Goal: Task Accomplishment & Management: Complete application form

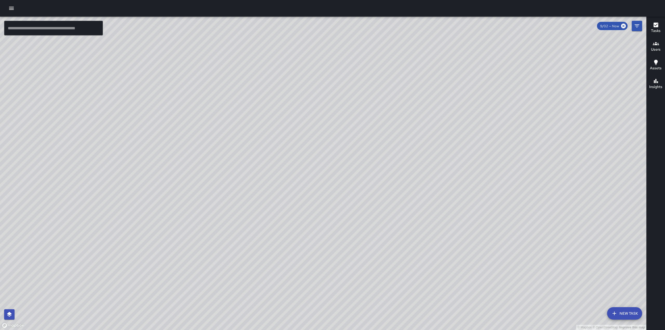
drag, startPoint x: 287, startPoint y: 197, endPoint x: 284, endPoint y: 137, distance: 60.1
click at [284, 137] on div "© Mapbox © OpenStreetMap Improve this map" at bounding box center [323, 174] width 647 height 314
drag, startPoint x: 274, startPoint y: 211, endPoint x: 265, endPoint y: 149, distance: 63.3
click at [264, 149] on div "© Mapbox © OpenStreetMap Improve this map" at bounding box center [323, 174] width 647 height 314
drag, startPoint x: 200, startPoint y: 158, endPoint x: 233, endPoint y: 215, distance: 65.2
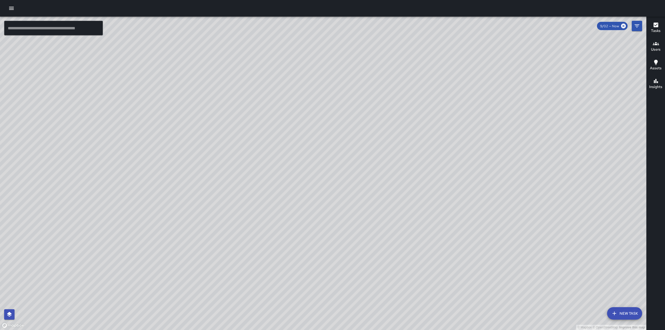
click at [233, 215] on div "© Mapbox © OpenStreetMap Improve this map" at bounding box center [323, 174] width 647 height 314
drag, startPoint x: 269, startPoint y: 187, endPoint x: 266, endPoint y: 199, distance: 12.3
click at [266, 199] on div "© Mapbox © OpenStreetMap Improve this map" at bounding box center [323, 174] width 647 height 314
drag, startPoint x: 263, startPoint y: 215, endPoint x: 312, endPoint y: 206, distance: 49.1
click at [312, 206] on div "© Mapbox © OpenStreetMap Improve this map" at bounding box center [323, 174] width 647 height 314
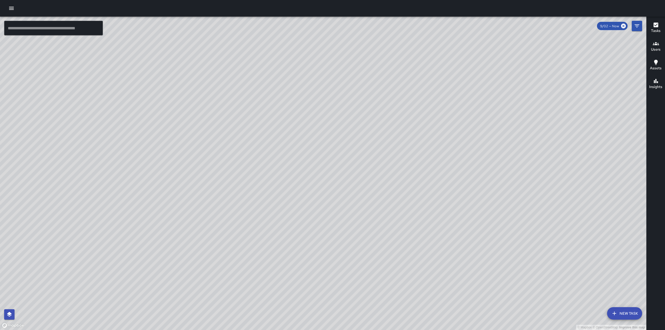
drag, startPoint x: 383, startPoint y: 260, endPoint x: 348, endPoint y: 208, distance: 62.3
click at [348, 208] on div "© Mapbox © OpenStreetMap Improve this map" at bounding box center [323, 174] width 647 height 314
drag, startPoint x: 224, startPoint y: 141, endPoint x: 229, endPoint y: 178, distance: 37.6
click at [229, 178] on div "© Mapbox © OpenStreetMap Improve this map" at bounding box center [323, 174] width 647 height 314
drag, startPoint x: 253, startPoint y: 165, endPoint x: 253, endPoint y: 207, distance: 41.8
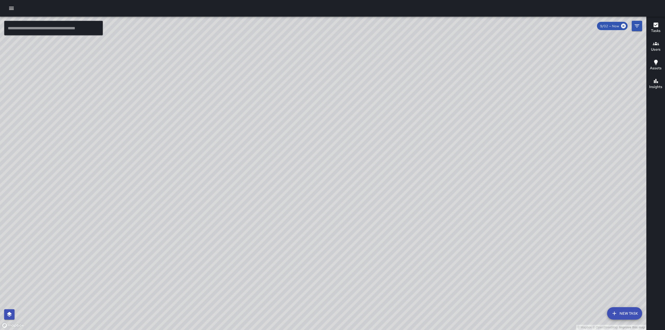
click at [253, 207] on div "© Mapbox © OpenStreetMap Improve this map" at bounding box center [323, 174] width 647 height 314
drag, startPoint x: 281, startPoint y: 206, endPoint x: 286, endPoint y: 242, distance: 36.2
click at [286, 242] on div "© Mapbox © OpenStreetMap Improve this map" at bounding box center [323, 174] width 647 height 314
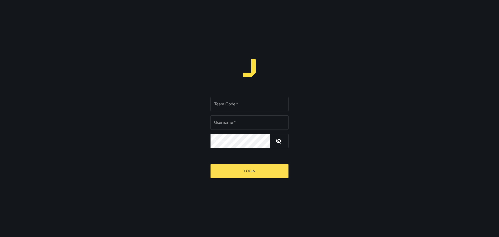
type input "**********"
click at [247, 104] on input "Team Code   *" at bounding box center [249, 104] width 78 height 15
type input "****"
drag, startPoint x: 250, startPoint y: 123, endPoint x: 231, endPoint y: 121, distance: 19.6
click at [231, 121] on input "**********" at bounding box center [249, 122] width 78 height 15
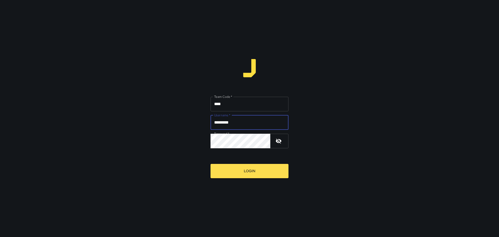
type input "*********"
click at [161, 143] on div "Team Code   * **** Team Code   * Username   * ********* Username   * Password  …" at bounding box center [249, 118] width 499 height 237
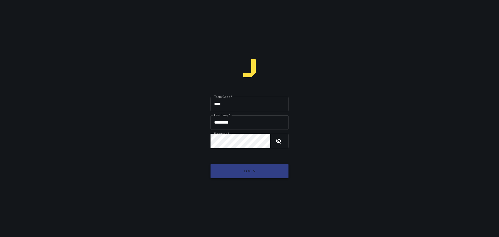
click at [227, 171] on button "Login" at bounding box center [249, 171] width 78 height 14
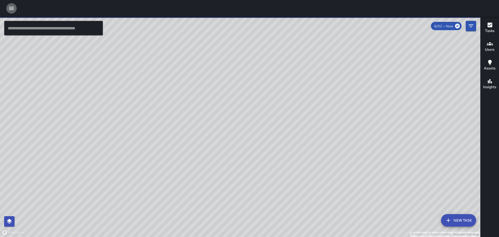
click at [9, 4] on button "button" at bounding box center [11, 8] width 10 height 10
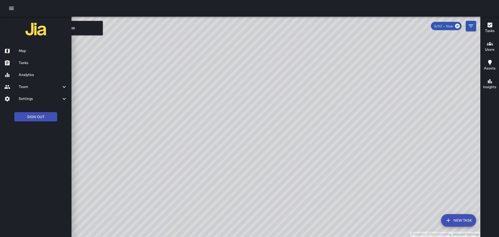
click at [49, 62] on h6 "Tasks" at bounding box center [43, 63] width 49 height 6
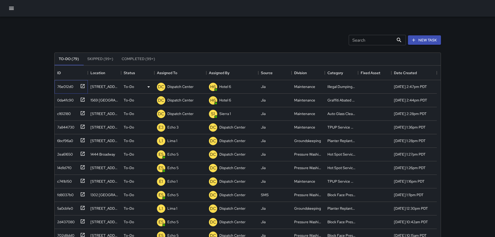
click at [83, 85] on icon at bounding box center [83, 86] width 4 height 4
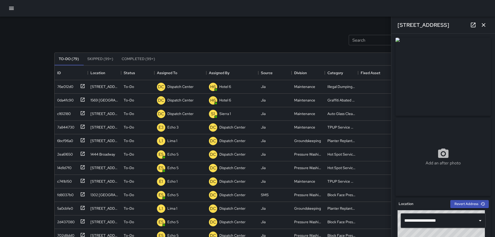
click at [487, 28] on button "button" at bounding box center [483, 25] width 10 height 10
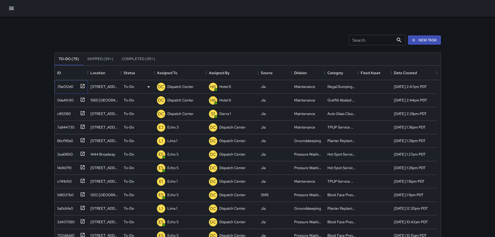
click at [83, 87] on icon at bounding box center [82, 85] width 5 height 5
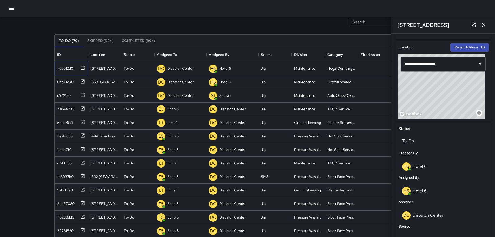
scroll to position [157, 0]
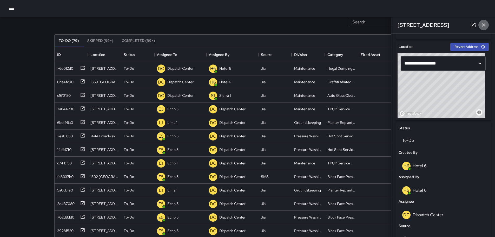
click at [486, 26] on icon "button" at bounding box center [483, 25] width 6 height 6
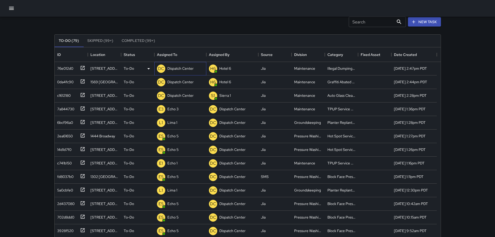
click at [174, 68] on p "Dispatch Center" at bounding box center [180, 68] width 26 height 5
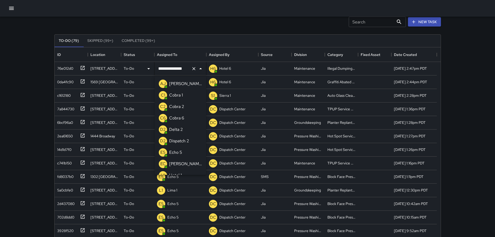
scroll to position [349, 0]
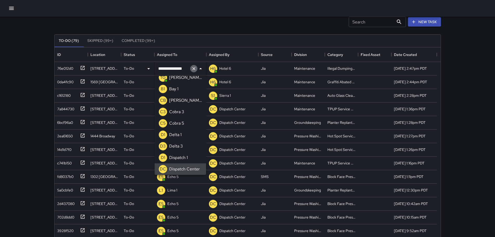
click at [195, 70] on icon "Clear" at bounding box center [193, 68] width 3 height 3
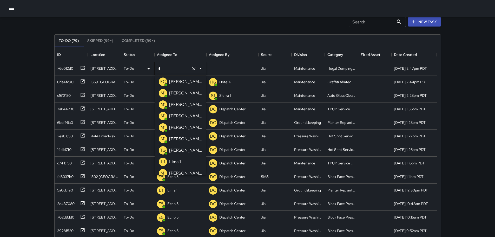
scroll to position [0, 0]
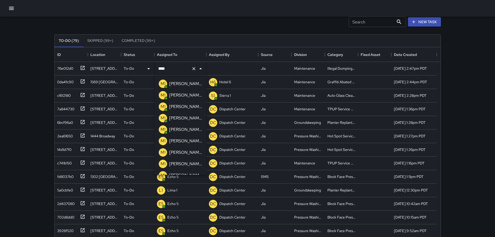
type input "****"
click at [179, 130] on p "Mike 16" at bounding box center [185, 129] width 33 height 6
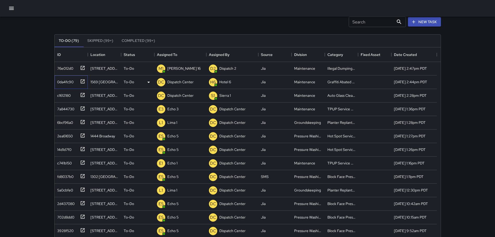
click at [84, 80] on icon at bounding box center [83, 81] width 4 height 4
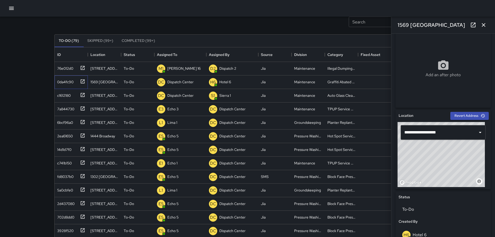
scroll to position [100, 0]
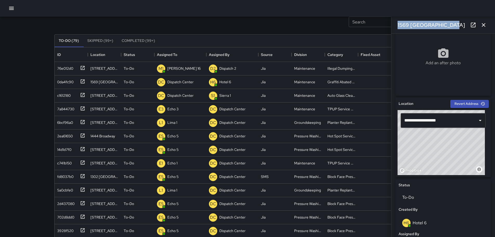
drag, startPoint x: 444, startPoint y: 27, endPoint x: 392, endPoint y: 27, distance: 52.5
click at [392, 27] on div "1569 Franklin Street" at bounding box center [443, 25] width 104 height 17
copy h6 "1569 Franklin Street"
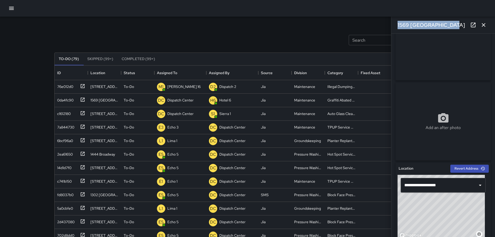
scroll to position [0, 0]
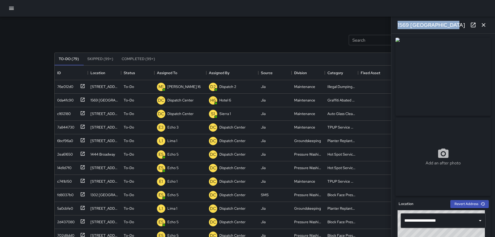
click at [472, 25] on icon at bounding box center [473, 25] width 6 height 6
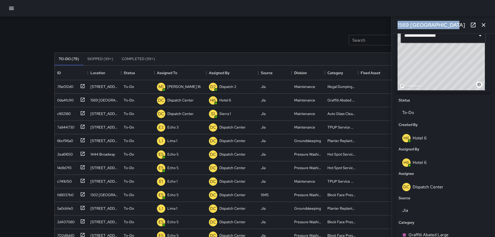
scroll to position [196, 0]
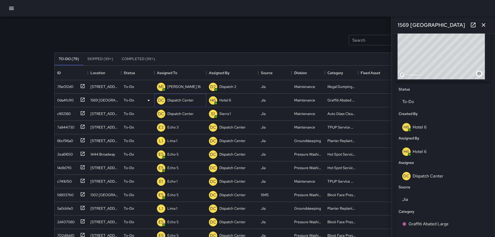
click at [178, 101] on p "Dispatch Center" at bounding box center [180, 99] width 26 height 5
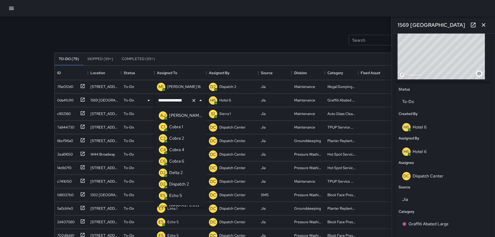
scroll to position [349, 0]
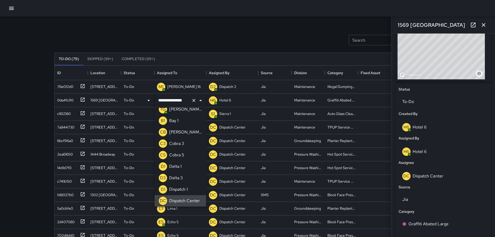
click at [195, 101] on icon "Clear" at bounding box center [193, 100] width 3 height 3
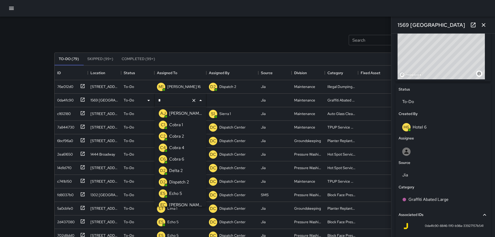
scroll to position [0, 0]
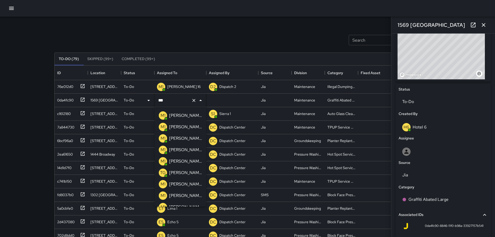
type input "****"
click at [179, 160] on p "Mike 16" at bounding box center [185, 161] width 33 height 6
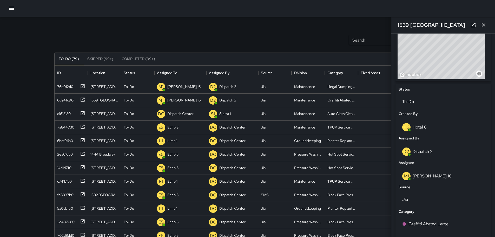
click at [486, 25] on icon "button" at bounding box center [483, 25] width 6 height 6
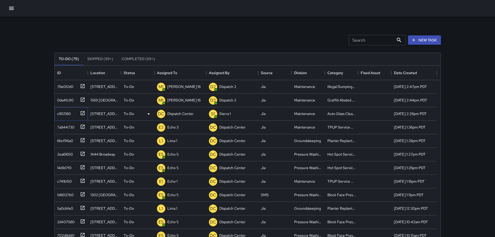
click at [82, 114] on icon at bounding box center [82, 112] width 5 height 5
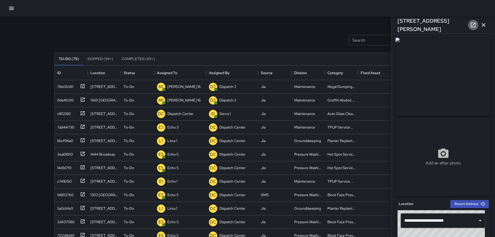
click at [474, 29] on link at bounding box center [473, 25] width 10 height 10
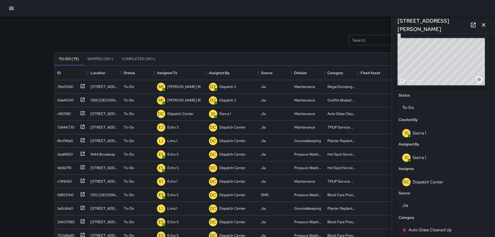
scroll to position [190, 0]
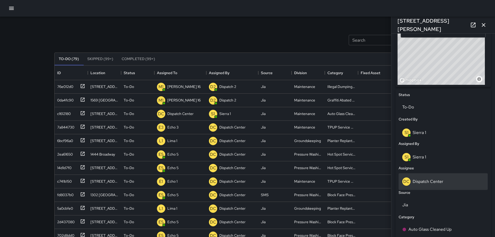
click at [429, 179] on p "Dispatch Center" at bounding box center [428, 181] width 31 height 5
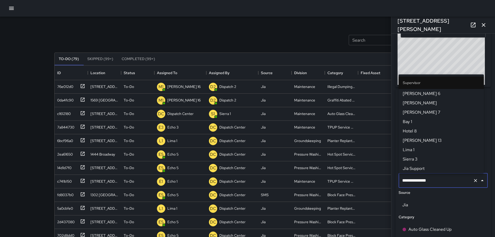
scroll to position [533, 0]
click at [484, 26] on icon "button" at bounding box center [483, 25] width 6 height 6
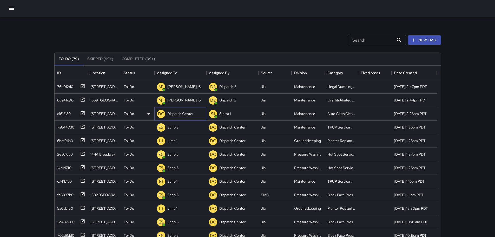
click at [175, 115] on p "Dispatch Center" at bounding box center [180, 113] width 26 height 5
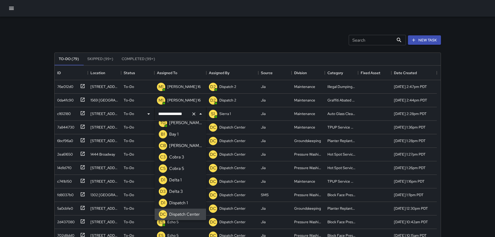
click at [192, 114] on icon "Clear" at bounding box center [193, 113] width 5 height 5
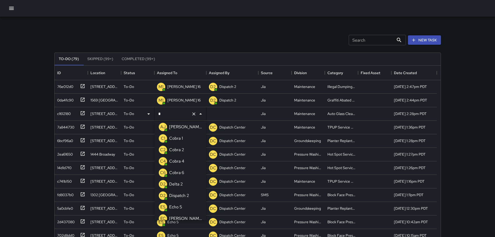
scroll to position [0, 0]
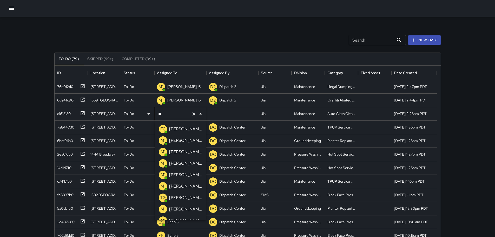
type input "***"
click at [181, 128] on p "Mike 11" at bounding box center [185, 129] width 33 height 6
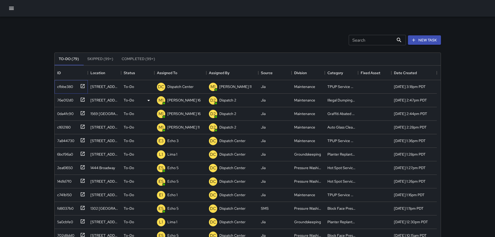
drag, startPoint x: 93, startPoint y: 94, endPoint x: 93, endPoint y: 91, distance: 2.6
click at [93, 94] on div "cfbbe380 2100 Webster Street To-Do DC Dispatch Center M1 Mike 11 Jia Maintenanc…" at bounding box center [246, 215] width 382 height 270
click at [82, 88] on icon at bounding box center [83, 86] width 4 height 4
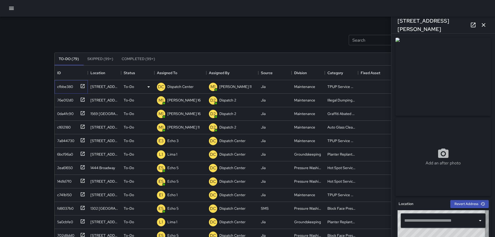
type input "**********"
click at [485, 22] on icon "button" at bounding box center [483, 25] width 6 height 6
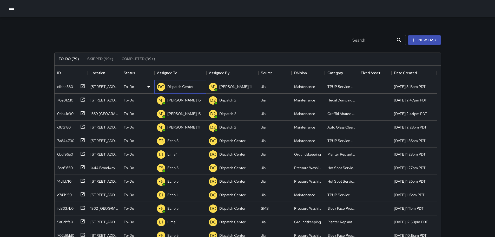
click at [187, 85] on p "Dispatch Center" at bounding box center [180, 86] width 26 height 5
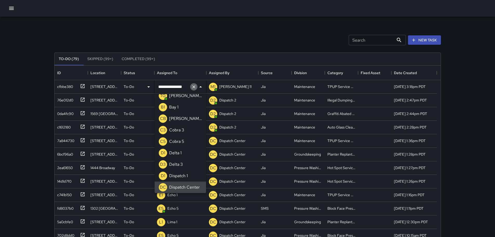
click at [194, 87] on icon "Clear" at bounding box center [193, 86] width 3 height 3
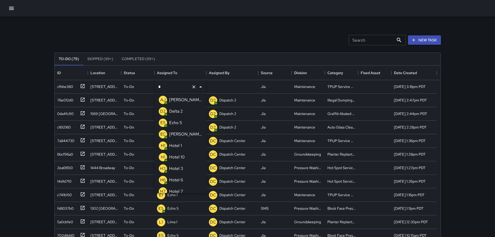
type input "**"
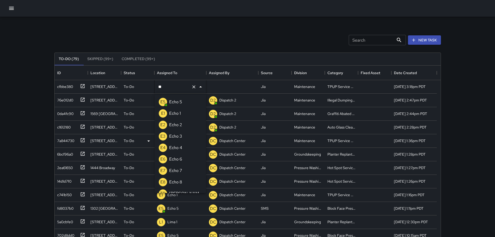
click at [177, 136] on p "Echo 3" at bounding box center [175, 136] width 13 height 6
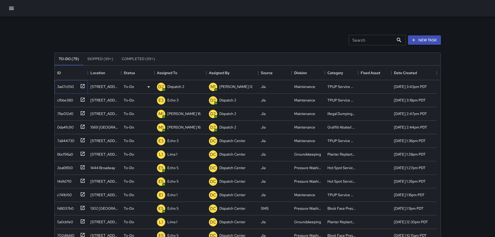
click at [81, 87] on icon at bounding box center [82, 85] width 5 height 5
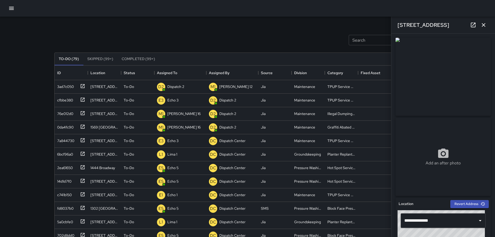
click at [484, 22] on icon "button" at bounding box center [483, 25] width 6 height 6
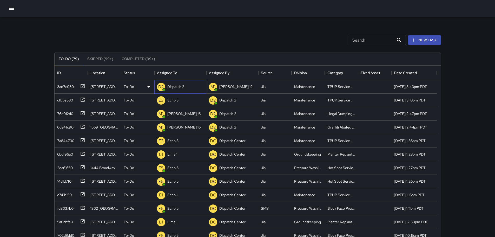
click at [169, 88] on p "Dispatch 2" at bounding box center [175, 86] width 17 height 5
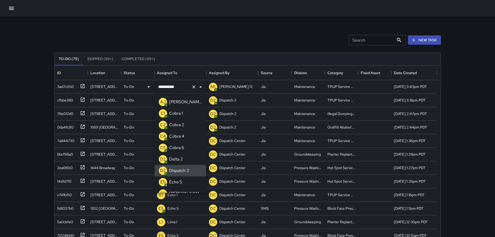
click at [194, 88] on icon "Clear" at bounding box center [193, 86] width 5 height 5
type input "**"
click at [178, 135] on p "Echo 3" at bounding box center [175, 136] width 13 height 6
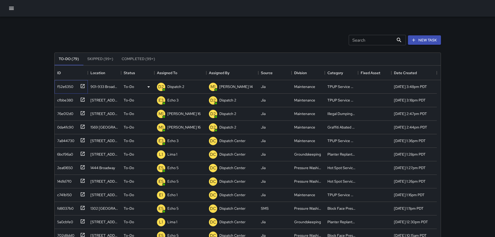
click at [84, 89] on div at bounding box center [81, 85] width 7 height 9
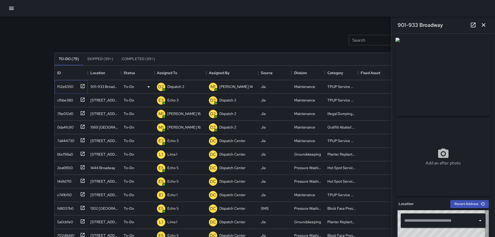
type input "**********"
drag, startPoint x: 486, startPoint y: 27, endPoint x: 473, endPoint y: 30, distance: 13.8
click at [486, 27] on icon "button" at bounding box center [483, 25] width 6 height 6
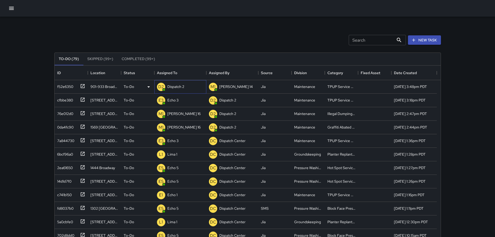
click at [176, 84] on div "Dispatch 2" at bounding box center [175, 86] width 19 height 7
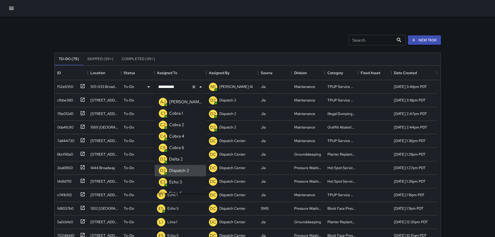
click at [192, 86] on icon "Clear" at bounding box center [193, 86] width 5 height 5
type input "**"
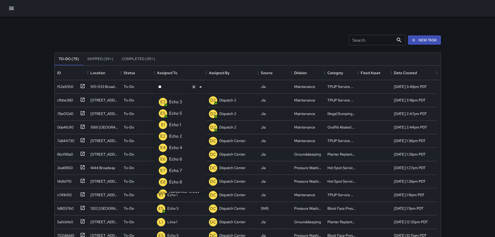
click at [189, 102] on li "E3 Echo 3" at bounding box center [180, 101] width 51 height 11
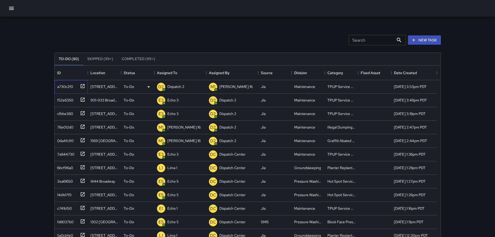
click at [82, 84] on icon at bounding box center [82, 85] width 5 height 5
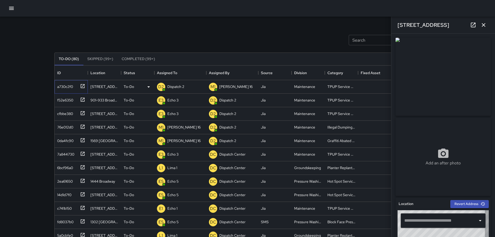
type input "**********"
click at [486, 24] on icon "button" at bounding box center [483, 25] width 6 height 6
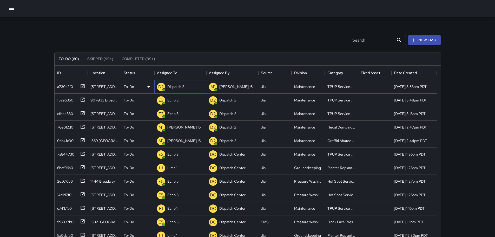
click at [167, 87] on p "Dispatch 2" at bounding box center [175, 86] width 17 height 5
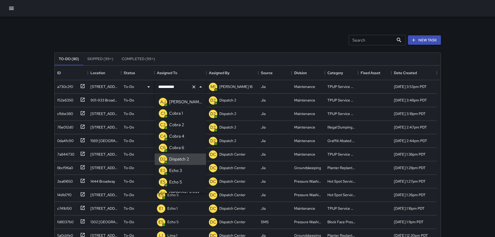
click at [193, 88] on icon "Clear" at bounding box center [193, 86] width 3 height 3
type input "**"
click at [168, 104] on div "E3" at bounding box center [163, 102] width 10 height 10
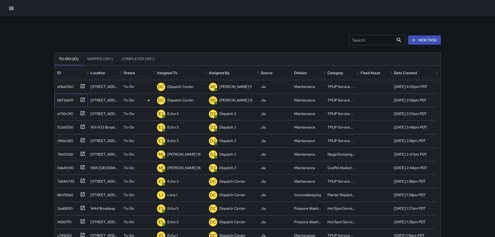
click at [81, 100] on icon at bounding box center [82, 99] width 5 height 5
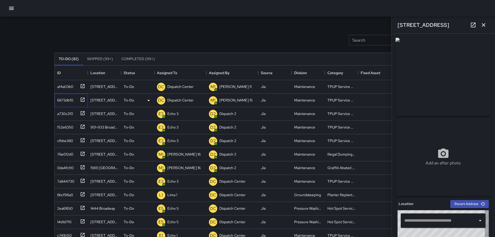
type input "**********"
click at [487, 26] on button "button" at bounding box center [483, 25] width 10 height 10
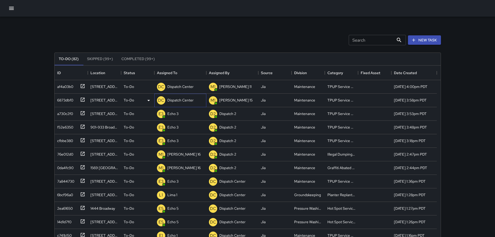
click at [182, 98] on p "Dispatch Center" at bounding box center [180, 99] width 26 height 5
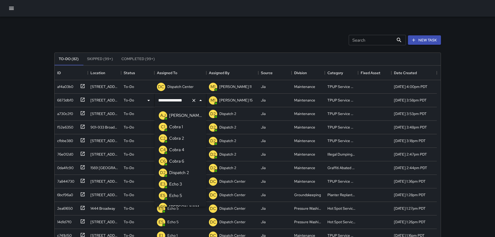
scroll to position [361, 0]
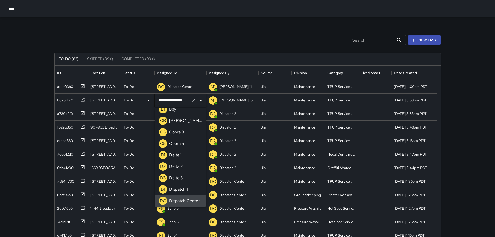
click at [194, 101] on icon "Clear" at bounding box center [193, 100] width 3 height 3
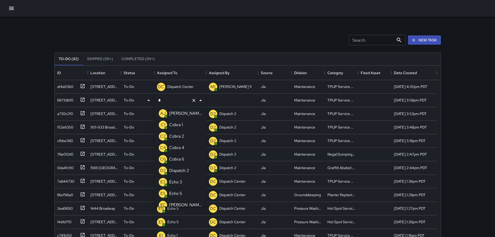
type input "**"
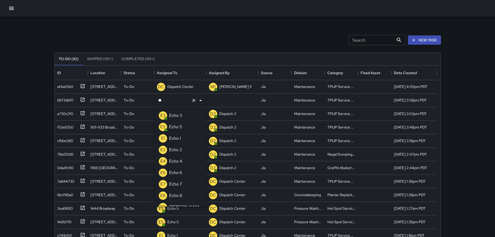
click at [185, 113] on li "E3 Echo 3" at bounding box center [180, 115] width 51 height 11
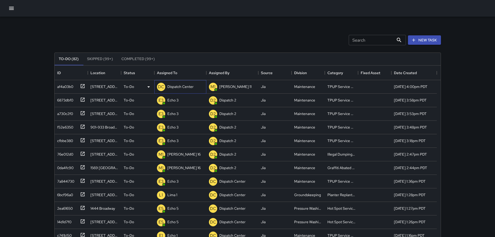
click at [179, 87] on p "Dispatch Center" at bounding box center [180, 86] width 26 height 5
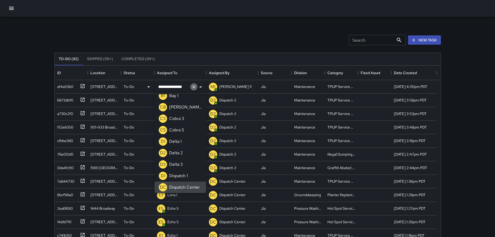
click at [193, 85] on icon "Clear" at bounding box center [193, 86] width 5 height 5
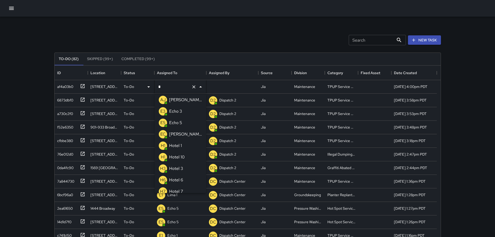
type input "**"
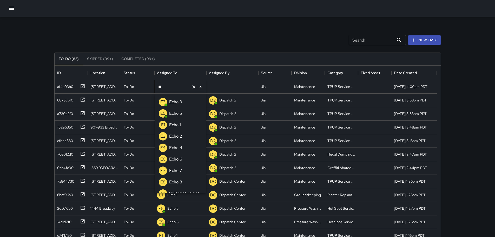
click at [184, 99] on li "E3 Echo 3" at bounding box center [180, 101] width 51 height 11
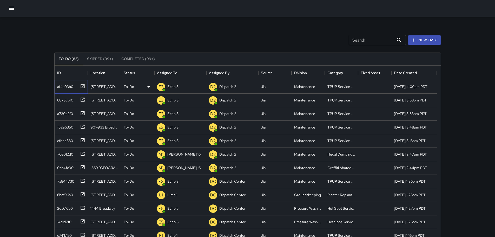
click at [83, 86] on icon at bounding box center [83, 86] width 4 height 4
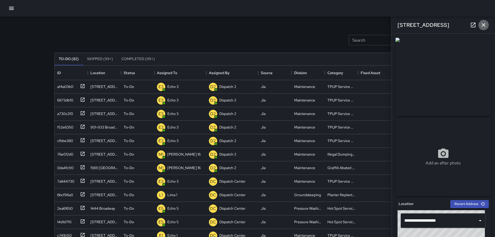
click at [485, 28] on button "button" at bounding box center [483, 25] width 10 height 10
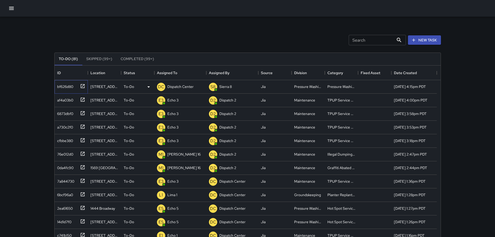
click at [81, 85] on icon at bounding box center [82, 85] width 5 height 5
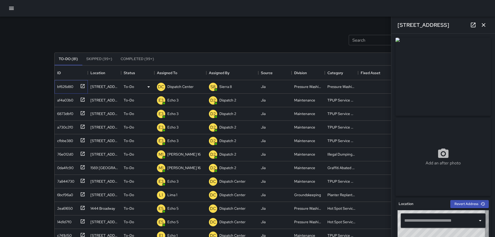
type input "**********"
click at [488, 22] on button "button" at bounding box center [483, 25] width 10 height 10
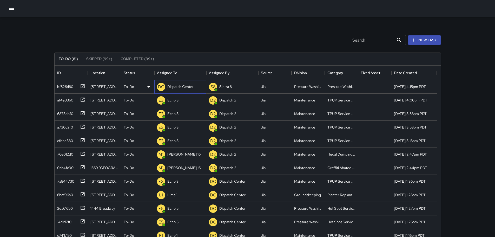
click at [175, 85] on p "Dispatch Center" at bounding box center [180, 86] width 26 height 5
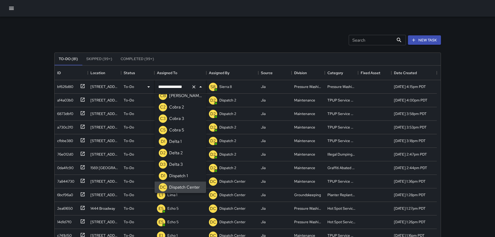
click at [191, 87] on button "Clear" at bounding box center [193, 86] width 7 height 7
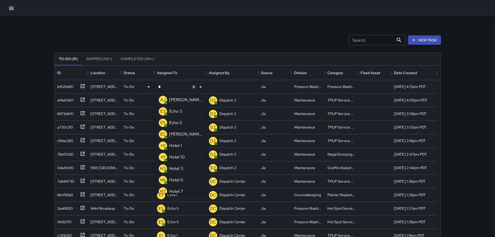
type input "**"
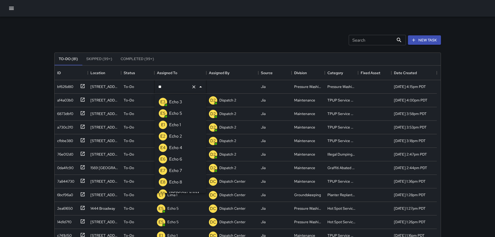
click at [173, 111] on p "Echo 5" at bounding box center [175, 113] width 13 height 6
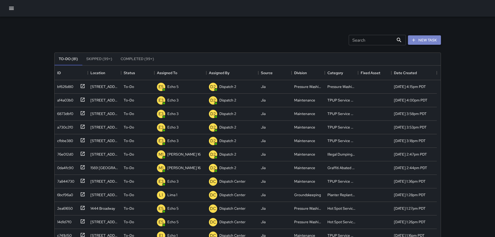
click at [431, 43] on button "New Task" at bounding box center [424, 40] width 33 height 10
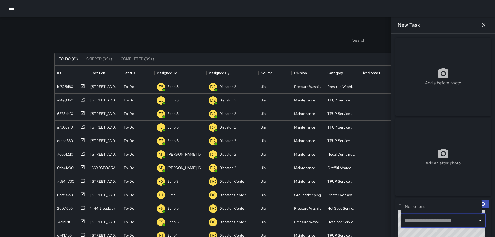
click at [461, 223] on input "text" at bounding box center [439, 220] width 72 height 10
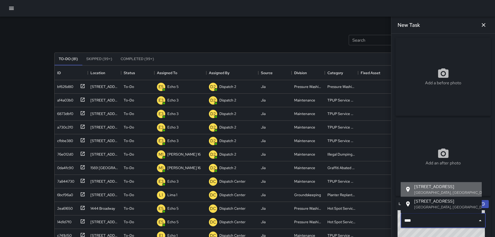
click at [443, 190] on p "Oakland, CA, USA" at bounding box center [445, 192] width 63 height 5
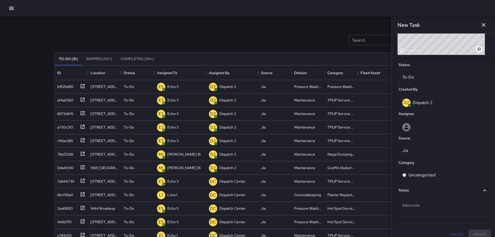
scroll to position [226, 0]
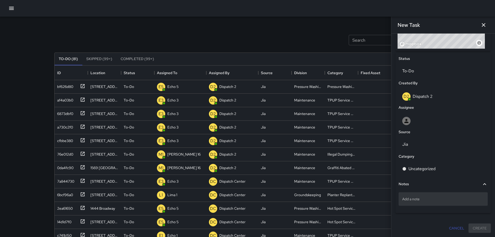
type input "**********"
click at [452, 195] on div "Add a note" at bounding box center [443, 199] width 89 height 14
type textarea "*******"
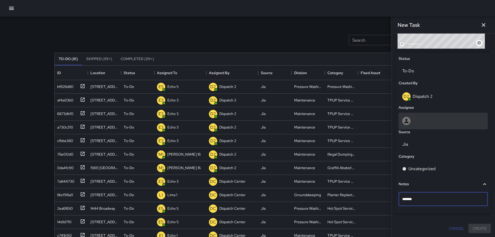
click at [422, 125] on div at bounding box center [443, 121] width 89 height 17
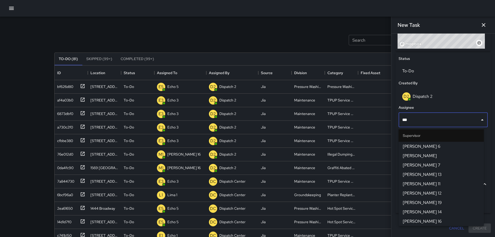
type input "****"
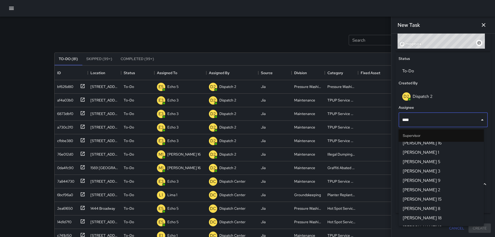
scroll to position [78, 0]
click at [419, 192] on span "Mike 15" at bounding box center [441, 190] width 77 height 6
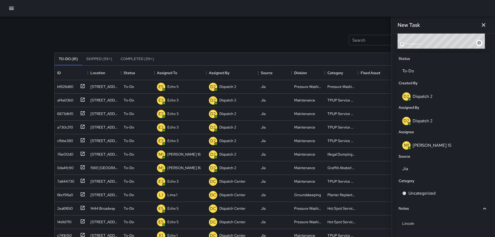
scroll to position [251, 0]
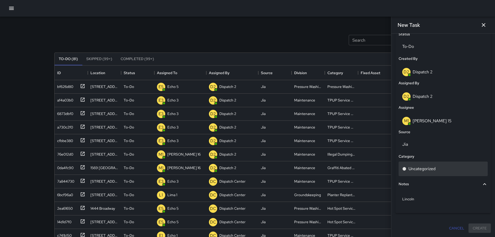
click at [421, 168] on p "Uncategorized" at bounding box center [421, 169] width 27 height 6
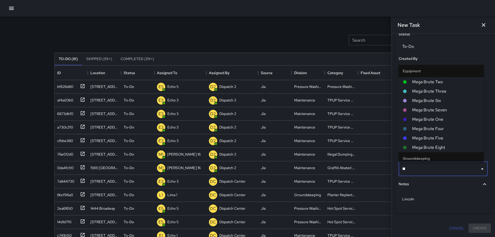
type input "***"
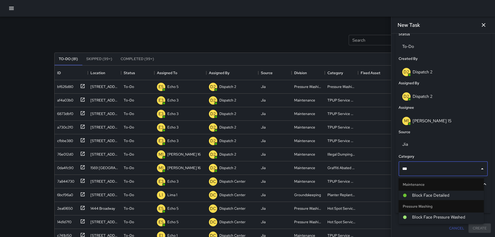
click at [433, 197] on span "Block Face Detailed" at bounding box center [446, 195] width 68 height 6
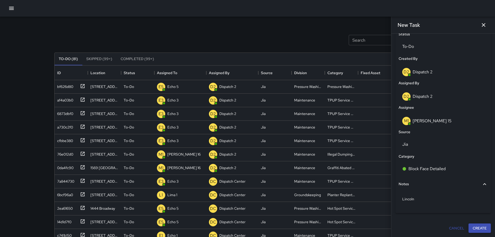
click at [474, 228] on button "Create" at bounding box center [480, 228] width 22 height 10
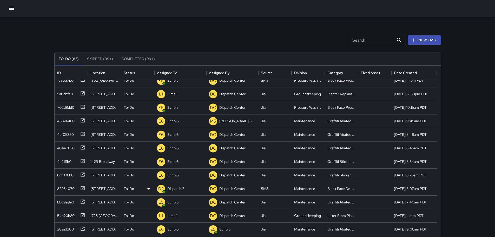
scroll to position [208, 0]
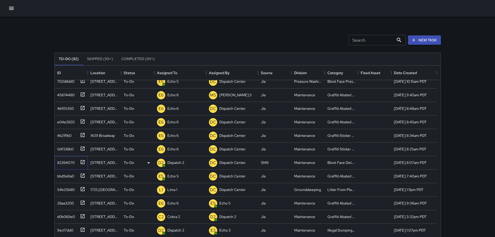
click at [81, 163] on icon at bounding box center [82, 161] width 5 height 5
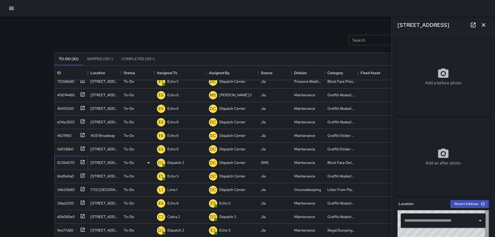
type input "**********"
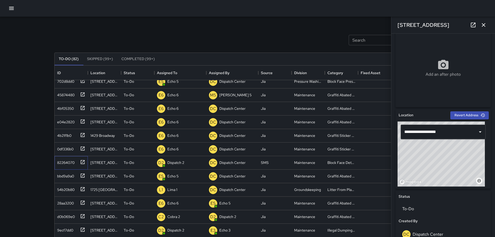
scroll to position [87, 0]
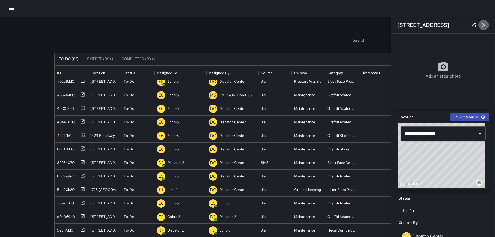
click at [482, 26] on icon "button" at bounding box center [483, 25] width 6 height 6
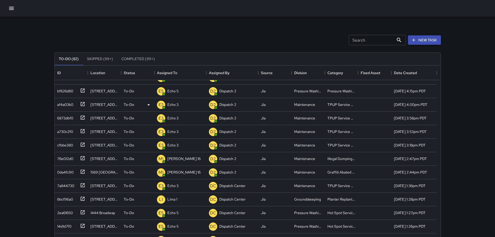
scroll to position [0, 0]
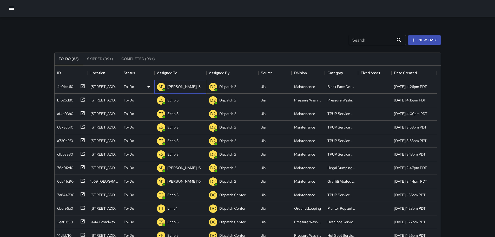
click at [201, 85] on div "M1 Mike 15" at bounding box center [180, 87] width 52 height 14
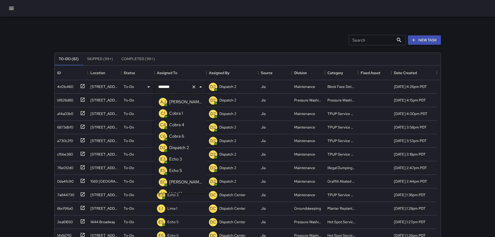
scroll to position [121, 0]
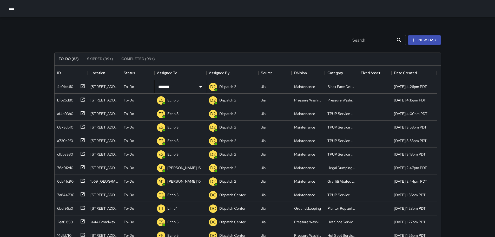
click at [309, 37] on div "Search Search New Task" at bounding box center [247, 40] width 389 height 27
click at [149, 87] on icon at bounding box center [148, 86] width 3 height 1
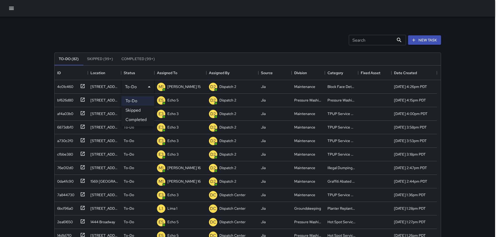
click at [139, 113] on li "Skipped" at bounding box center [137, 109] width 33 height 9
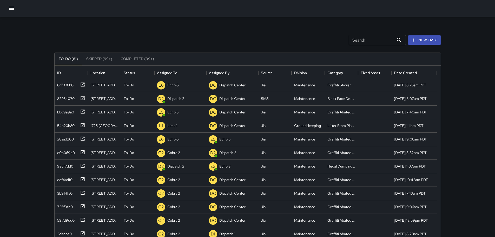
scroll to position [234, 0]
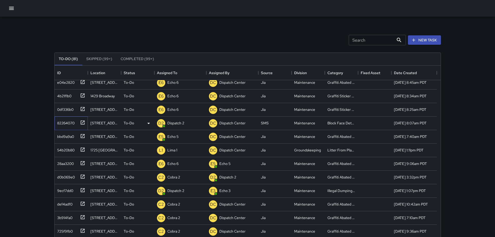
click at [82, 123] on icon at bounding box center [82, 122] width 5 height 5
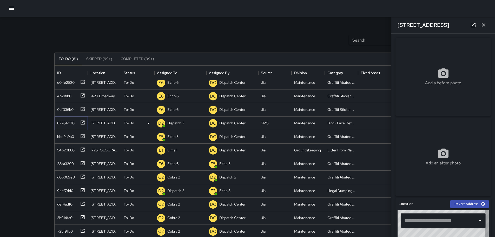
type input "**********"
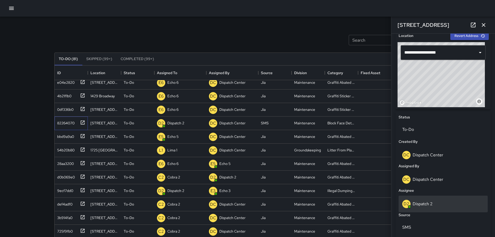
scroll to position [194, 0]
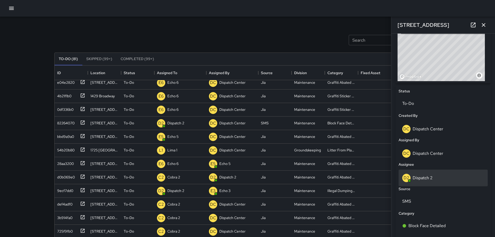
click at [430, 179] on p "Dispatch 2" at bounding box center [423, 177] width 20 height 5
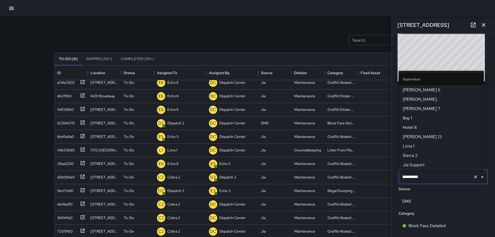
scroll to position [122, 0]
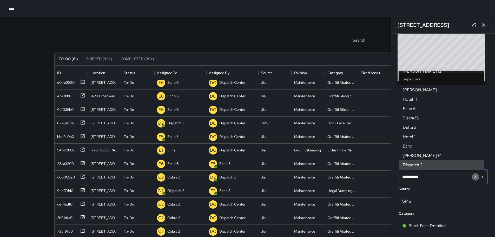
click at [473, 177] on icon "Clear" at bounding box center [475, 176] width 5 height 5
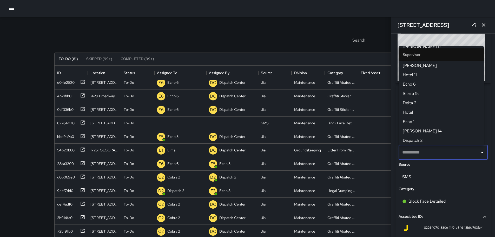
scroll to position [0, 0]
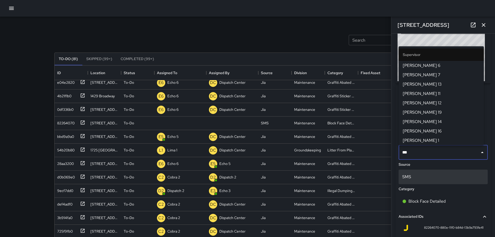
type input "****"
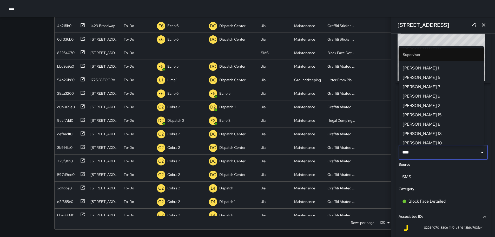
scroll to position [78, 0]
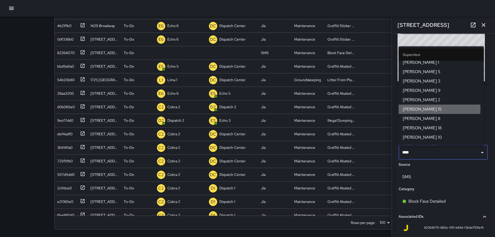
click at [414, 109] on span "Mike 15" at bounding box center [441, 109] width 77 height 6
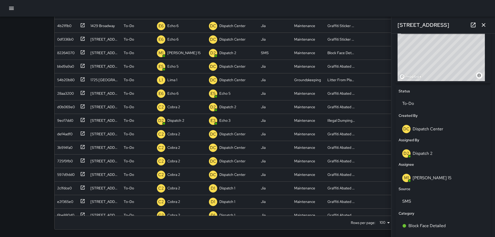
click at [482, 22] on icon "button" at bounding box center [483, 25] width 6 height 6
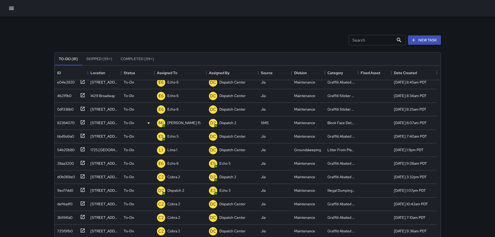
scroll to position [260, 0]
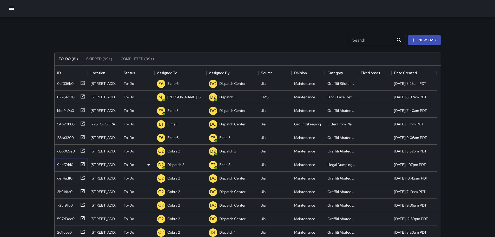
click at [81, 163] on icon at bounding box center [82, 163] width 5 height 5
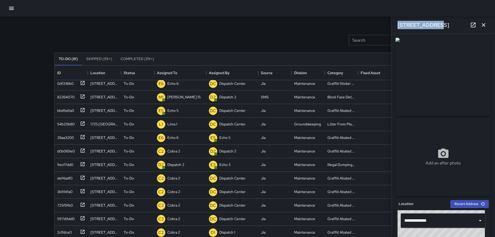
drag, startPoint x: 432, startPoint y: 25, endPoint x: 397, endPoint y: 27, distance: 35.9
click at [397, 27] on div "459 8th Street" at bounding box center [443, 25] width 104 height 17
copy h6 "459 8th Street"
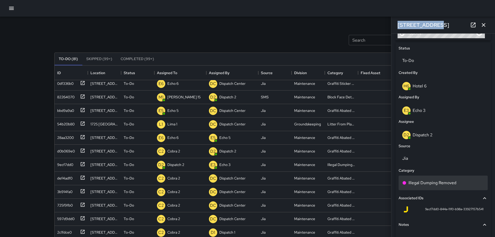
scroll to position [236, 0]
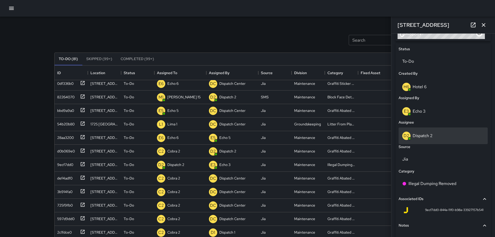
click at [442, 139] on div "D2 Dispatch 2" at bounding box center [443, 135] width 82 height 8
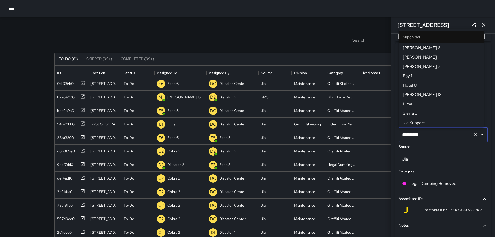
scroll to position [122, 0]
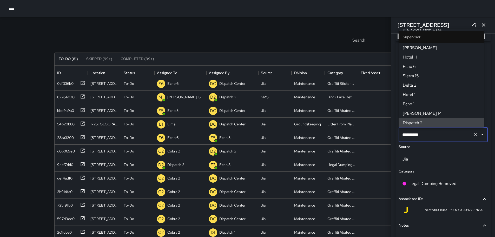
click at [473, 135] on icon "Clear" at bounding box center [475, 134] width 5 height 5
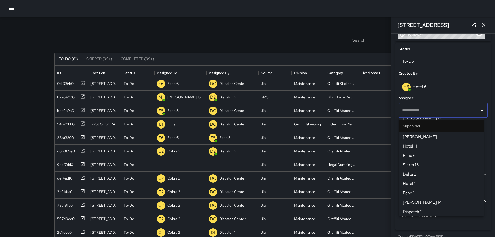
scroll to position [0, 0]
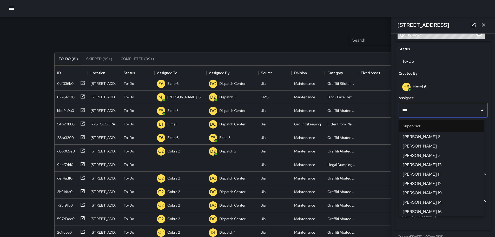
type input "****"
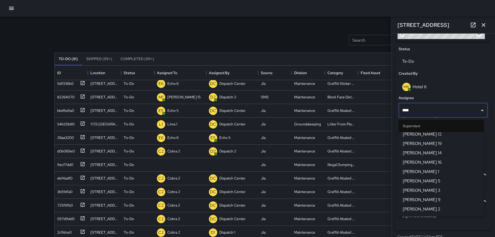
scroll to position [52, 0]
click at [424, 142] on span "Mike 14" at bounding box center [441, 141] width 77 height 6
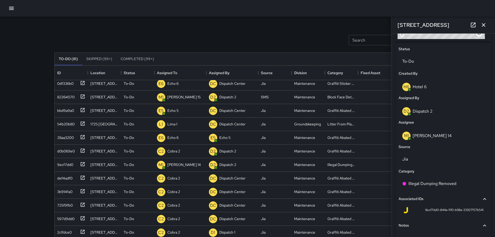
click at [487, 23] on button "button" at bounding box center [483, 25] width 10 height 10
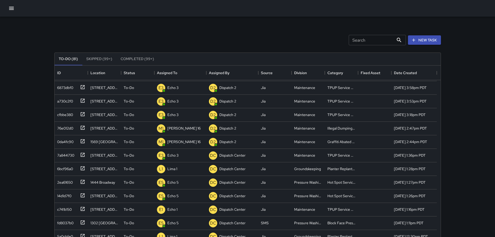
scroll to position [0, 0]
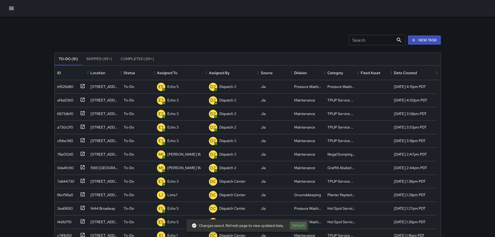
click at [295, 227] on button "Refresh" at bounding box center [298, 225] width 17 height 8
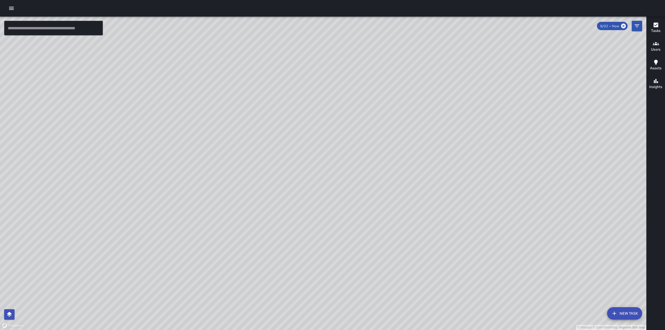
drag, startPoint x: 510, startPoint y: 214, endPoint x: 464, endPoint y: 114, distance: 110.1
click at [464, 114] on div "© Mapbox © OpenStreetMap Improve this map" at bounding box center [323, 174] width 647 height 314
drag, startPoint x: 438, startPoint y: 123, endPoint x: 375, endPoint y: 181, distance: 84.8
click at [375, 181] on div "© Mapbox © OpenStreetMap Improve this map" at bounding box center [323, 174] width 647 height 314
drag, startPoint x: 484, startPoint y: 56, endPoint x: 472, endPoint y: 94, distance: 39.5
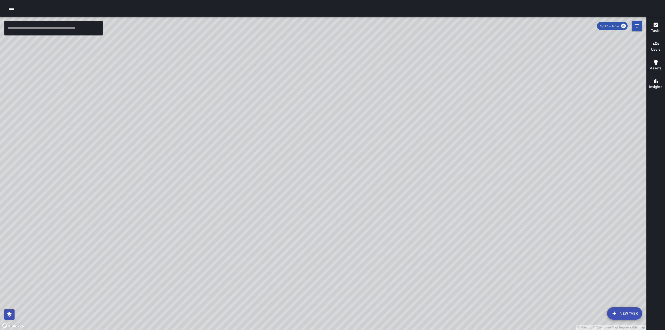
click at [472, 94] on div "© Mapbox © OpenStreetMap Improve this map" at bounding box center [323, 174] width 647 height 314
drag, startPoint x: 398, startPoint y: 127, endPoint x: 566, endPoint y: 56, distance: 182.9
click at [550, 22] on div "© Mapbox © OpenStreetMap Improve this map" at bounding box center [323, 174] width 647 height 314
drag, startPoint x: 298, startPoint y: 283, endPoint x: 304, endPoint y: 225, distance: 58.2
click at [323, 216] on div "© Mapbox © OpenStreetMap Improve this map" at bounding box center [323, 174] width 647 height 314
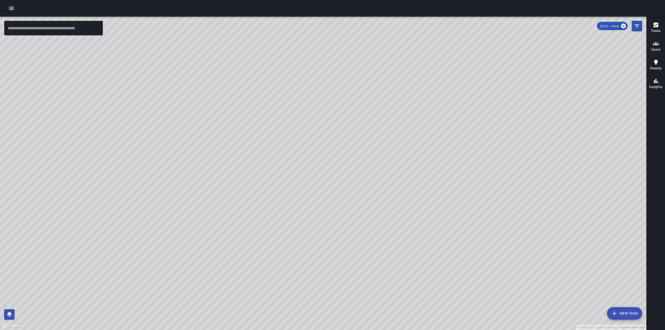
drag, startPoint x: 298, startPoint y: 259, endPoint x: 299, endPoint y: 249, distance: 10.0
click at [299, 249] on div "© Mapbox © OpenStreetMap Improve this map" at bounding box center [323, 174] width 647 height 314
drag, startPoint x: 395, startPoint y: 121, endPoint x: 364, endPoint y: 229, distance: 111.6
click at [363, 243] on div "© Mapbox © OpenStreetMap Improve this map" at bounding box center [323, 174] width 647 height 314
drag, startPoint x: 475, startPoint y: 121, endPoint x: 384, endPoint y: 203, distance: 122.7
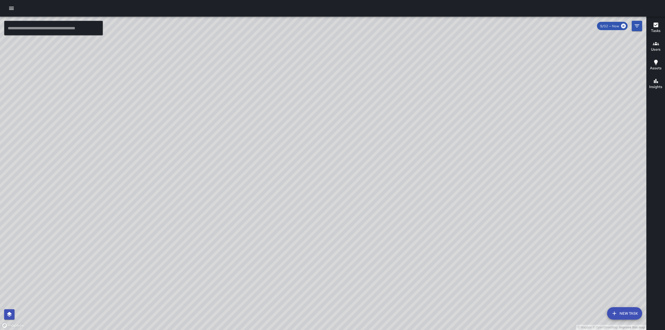
click at [385, 203] on div "© Mapbox © OpenStreetMap Improve this map" at bounding box center [323, 174] width 647 height 314
drag, startPoint x: 436, startPoint y: 253, endPoint x: 502, endPoint y: 137, distance: 133.7
click at [502, 137] on div "© Mapbox © OpenStreetMap Improve this map" at bounding box center [323, 174] width 647 height 314
drag, startPoint x: 398, startPoint y: 271, endPoint x: 445, endPoint y: 164, distance: 116.7
click at [445, 164] on div "© Mapbox © OpenStreetMap Improve this map" at bounding box center [323, 174] width 647 height 314
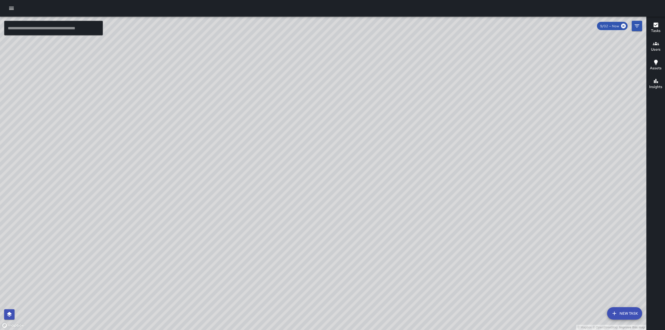
drag, startPoint x: 495, startPoint y: 100, endPoint x: 487, endPoint y: 137, distance: 37.8
click at [487, 137] on div "© Mapbox © OpenStreetMap Improve this map" at bounding box center [323, 174] width 647 height 314
drag, startPoint x: 442, startPoint y: 98, endPoint x: 362, endPoint y: 197, distance: 128.0
click at [361, 197] on div "© Mapbox © OpenStreetMap Improve this map" at bounding box center [323, 174] width 647 height 314
drag, startPoint x: 496, startPoint y: 95, endPoint x: 481, endPoint y: 149, distance: 55.9
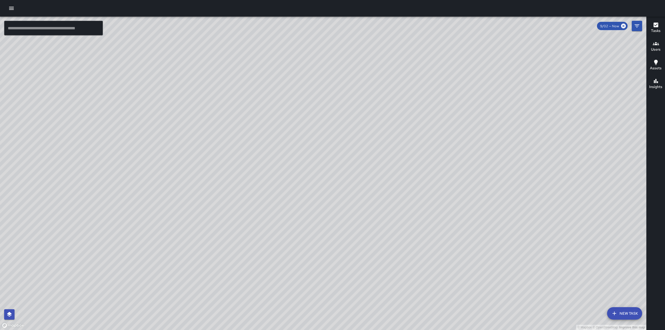
click at [481, 149] on div "© Mapbox © OpenStreetMap Improve this map" at bounding box center [323, 174] width 647 height 314
drag, startPoint x: 448, startPoint y: 235, endPoint x: 507, endPoint y: 120, distance: 129.8
click at [509, 119] on div "© Mapbox © OpenStreetMap Improve this map" at bounding box center [323, 174] width 647 height 314
drag, startPoint x: 447, startPoint y: 257, endPoint x: 456, endPoint y: 160, distance: 97.6
click at [456, 160] on div "© Mapbox © OpenStreetMap Improve this map" at bounding box center [323, 174] width 647 height 314
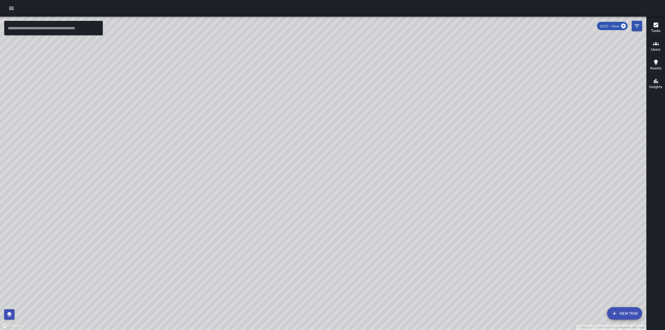
drag, startPoint x: 353, startPoint y: 266, endPoint x: 414, endPoint y: 185, distance: 101.4
click at [414, 185] on div "© Mapbox © OpenStreetMap Improve this map" at bounding box center [323, 174] width 647 height 314
drag, startPoint x: 536, startPoint y: 133, endPoint x: 441, endPoint y: 226, distance: 132.5
click at [441, 226] on div "© Mapbox © OpenStreetMap Improve this map" at bounding box center [323, 174] width 647 height 314
drag, startPoint x: 474, startPoint y: 69, endPoint x: 275, endPoint y: 220, distance: 250.0
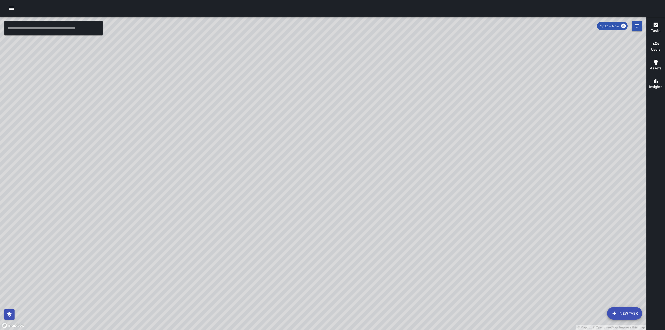
click at [275, 220] on div "© Mapbox © OpenStreetMap Improve this map" at bounding box center [323, 174] width 647 height 314
drag, startPoint x: 319, startPoint y: 142, endPoint x: 331, endPoint y: 101, distance: 43.2
click at [331, 101] on div "© Mapbox © OpenStreetMap Improve this map" at bounding box center [323, 174] width 647 height 314
drag, startPoint x: 374, startPoint y: 133, endPoint x: 321, endPoint y: 182, distance: 73.0
click at [321, 182] on div "© Mapbox © OpenStreetMap Improve this map" at bounding box center [323, 174] width 647 height 314
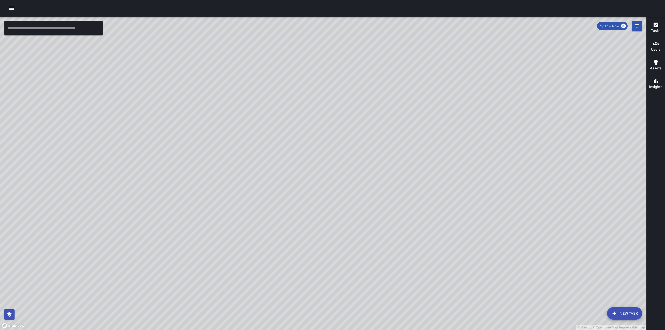
drag, startPoint x: 401, startPoint y: 75, endPoint x: 336, endPoint y: 76, distance: 64.7
click at [336, 76] on div "© Mapbox © OpenStreetMap Improve this map" at bounding box center [323, 174] width 647 height 314
drag, startPoint x: 357, startPoint y: 105, endPoint x: 381, endPoint y: 70, distance: 41.7
click at [381, 70] on div "© Mapbox © OpenStreetMap Improve this map" at bounding box center [323, 174] width 647 height 314
drag, startPoint x: 313, startPoint y: 116, endPoint x: 300, endPoint y: 109, distance: 14.9
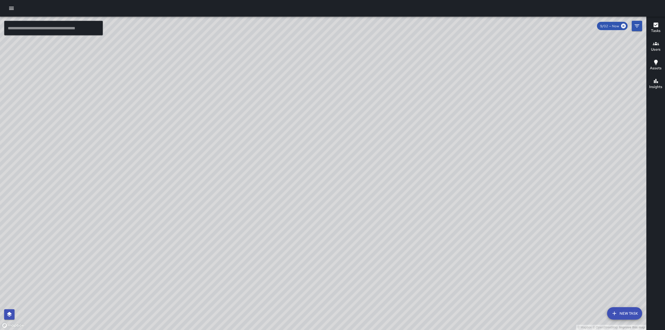
click at [300, 109] on div "© Mapbox © OpenStreetMap Improve this map" at bounding box center [323, 174] width 647 height 314
drag, startPoint x: 431, startPoint y: 86, endPoint x: 423, endPoint y: 112, distance: 27.6
click at [424, 113] on div "© Mapbox © OpenStreetMap Improve this map" at bounding box center [323, 174] width 647 height 314
drag, startPoint x: 258, startPoint y: 158, endPoint x: 289, endPoint y: 131, distance: 40.6
click at [289, 131] on div "© Mapbox © OpenStreetMap Improve this map" at bounding box center [323, 174] width 647 height 314
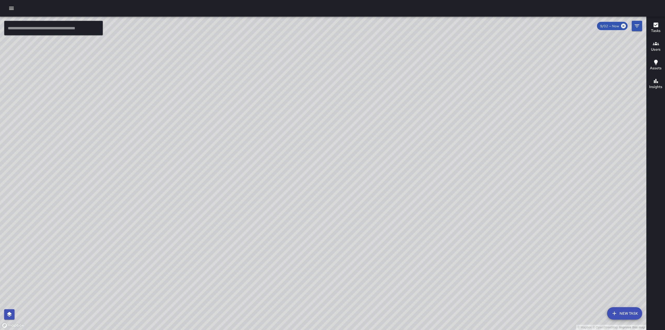
drag, startPoint x: 283, startPoint y: 154, endPoint x: 297, endPoint y: 130, distance: 27.4
click at [297, 130] on div "© Mapbox © OpenStreetMap Improve this map" at bounding box center [323, 174] width 647 height 314
drag, startPoint x: 252, startPoint y: 184, endPoint x: 299, endPoint y: 146, distance: 61.4
click at [299, 146] on div "© Mapbox © OpenStreetMap Improve this map" at bounding box center [323, 174] width 647 height 314
drag, startPoint x: 510, startPoint y: 50, endPoint x: 478, endPoint y: 128, distance: 83.9
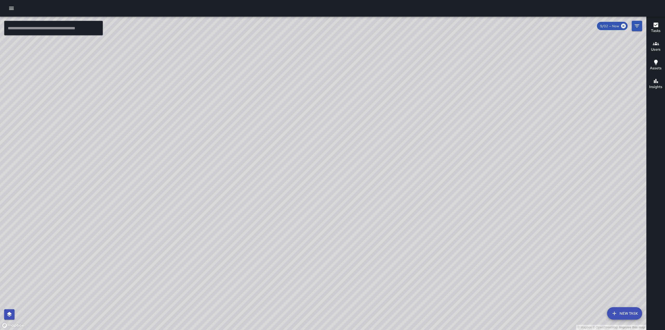
click at [478, 128] on div "© Mapbox © OpenStreetMap Improve this map" at bounding box center [323, 174] width 647 height 314
drag, startPoint x: 364, startPoint y: 225, endPoint x: 359, endPoint y: 163, distance: 61.8
click at [359, 163] on div "© Mapbox © OpenStreetMap Improve this map" at bounding box center [323, 174] width 647 height 314
drag, startPoint x: 552, startPoint y: 117, endPoint x: 471, endPoint y: 184, distance: 105.1
click at [475, 184] on div "© Mapbox © OpenStreetMap Improve this map" at bounding box center [323, 174] width 647 height 314
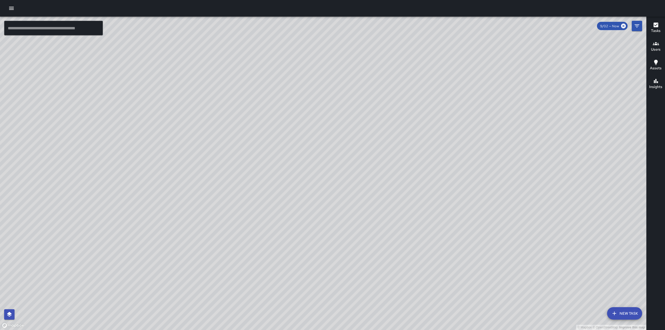
drag, startPoint x: 457, startPoint y: 104, endPoint x: 460, endPoint y: 151, distance: 47.2
click at [460, 151] on div "© Mapbox © OpenStreetMap Improve this map" at bounding box center [323, 174] width 647 height 314
drag, startPoint x: 341, startPoint y: 236, endPoint x: 355, endPoint y: 219, distance: 22.2
click at [355, 219] on div "© Mapbox © OpenStreetMap Improve this map" at bounding box center [323, 174] width 647 height 314
drag, startPoint x: 332, startPoint y: 248, endPoint x: 349, endPoint y: 221, distance: 32.1
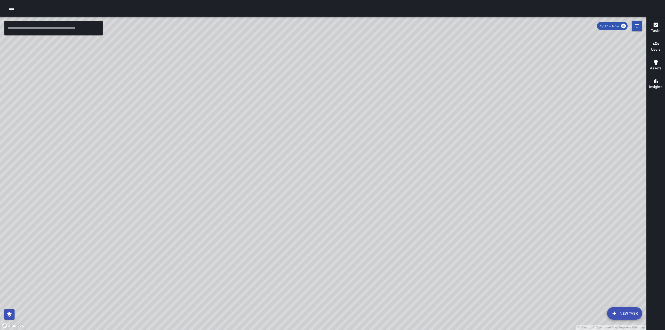
click at [349, 221] on div "© Mapbox © OpenStreetMap Improve this map" at bounding box center [323, 174] width 647 height 314
drag, startPoint x: 405, startPoint y: 274, endPoint x: 457, endPoint y: 215, distance: 79.2
click at [457, 215] on div "© Mapbox © OpenStreetMap Improve this map" at bounding box center [323, 174] width 647 height 314
drag, startPoint x: 505, startPoint y: 111, endPoint x: 487, endPoint y: 146, distance: 38.7
click at [487, 146] on div "© Mapbox © OpenStreetMap Improve this map" at bounding box center [323, 174] width 647 height 314
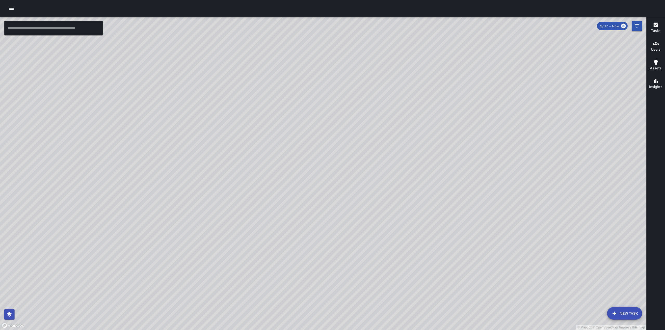
drag, startPoint x: 324, startPoint y: 258, endPoint x: 349, endPoint y: 210, distance: 53.9
click at [349, 210] on div "© Mapbox © OpenStreetMap Improve this map" at bounding box center [323, 174] width 647 height 314
drag, startPoint x: 469, startPoint y: 237, endPoint x: 398, endPoint y: 308, distance: 100.3
click at [399, 308] on div "© Mapbox © OpenStreetMap Improve this map" at bounding box center [323, 174] width 647 height 314
drag, startPoint x: 545, startPoint y: 199, endPoint x: 533, endPoint y: 198, distance: 11.4
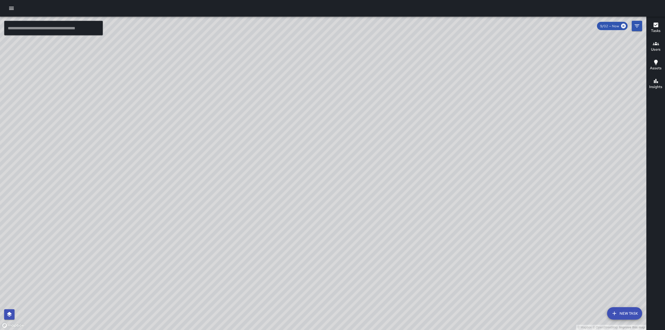
click at [533, 198] on div "© Mapbox © OpenStreetMap Improve this map" at bounding box center [323, 174] width 647 height 314
drag, startPoint x: 537, startPoint y: 154, endPoint x: 537, endPoint y: 129, distance: 25.2
click at [537, 130] on div "© Mapbox © OpenStreetMap Improve this map" at bounding box center [323, 174] width 647 height 314
drag, startPoint x: 469, startPoint y: 129, endPoint x: 467, endPoint y: 116, distance: 12.8
click at [471, 117] on div "© Mapbox © OpenStreetMap Improve this map" at bounding box center [323, 174] width 647 height 314
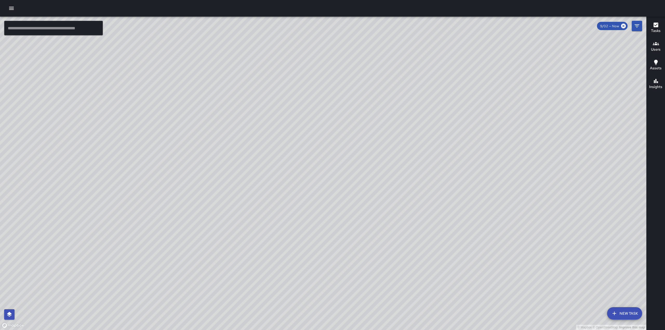
drag, startPoint x: 475, startPoint y: 118, endPoint x: 457, endPoint y: 123, distance: 19.0
click at [457, 123] on div "© Mapbox © OpenStreetMap Improve this map" at bounding box center [323, 174] width 647 height 314
drag, startPoint x: 392, startPoint y: 145, endPoint x: 386, endPoint y: 183, distance: 38.3
click at [387, 183] on div "© Mapbox © OpenStreetMap Improve this map" at bounding box center [323, 174] width 647 height 314
drag, startPoint x: 397, startPoint y: 106, endPoint x: 354, endPoint y: 140, distance: 54.6
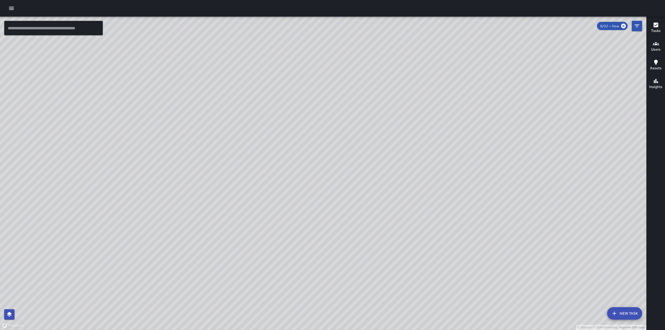
click at [403, 90] on div "© Mapbox © OpenStreetMap Improve this map" at bounding box center [323, 174] width 647 height 314
drag, startPoint x: 281, startPoint y: 205, endPoint x: 439, endPoint y: 168, distance: 161.6
click at [439, 168] on div "© Mapbox © OpenStreetMap Improve this map" at bounding box center [323, 174] width 647 height 314
drag, startPoint x: 371, startPoint y: 170, endPoint x: 396, endPoint y: 134, distance: 43.1
click at [396, 134] on div "© Mapbox © OpenStreetMap Improve this map" at bounding box center [323, 174] width 647 height 314
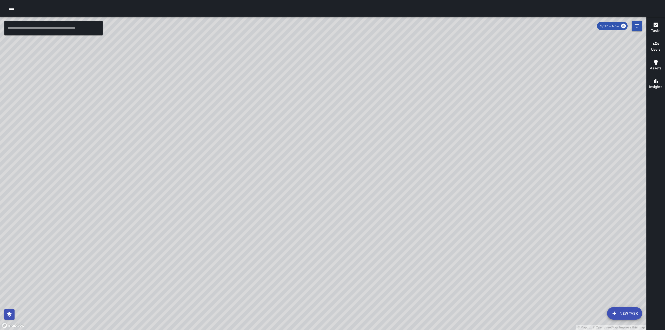
click at [7, 10] on button "button" at bounding box center [11, 8] width 10 height 10
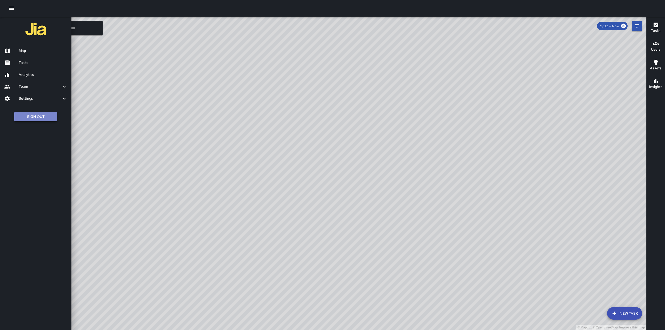
click at [35, 119] on button "Sign Out" at bounding box center [35, 117] width 43 height 10
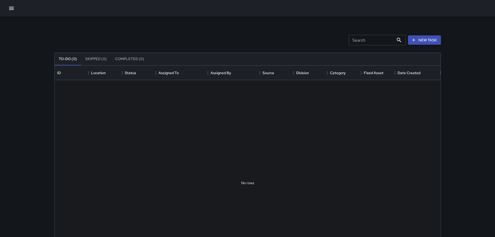
scroll to position [216, 382]
